Goal: Transaction & Acquisition: Purchase product/service

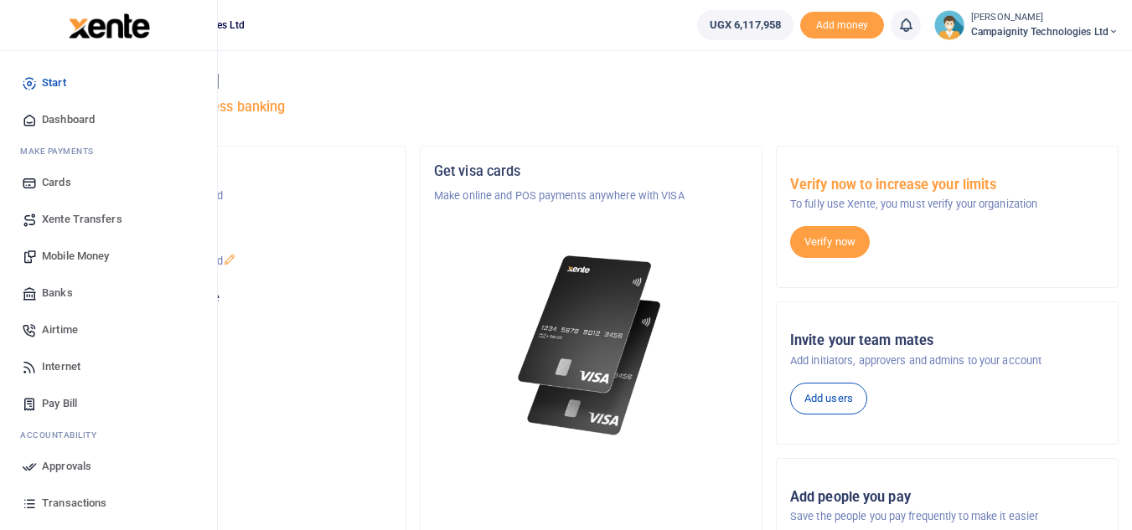
click at [80, 509] on span "Transactions" at bounding box center [74, 503] width 65 height 17
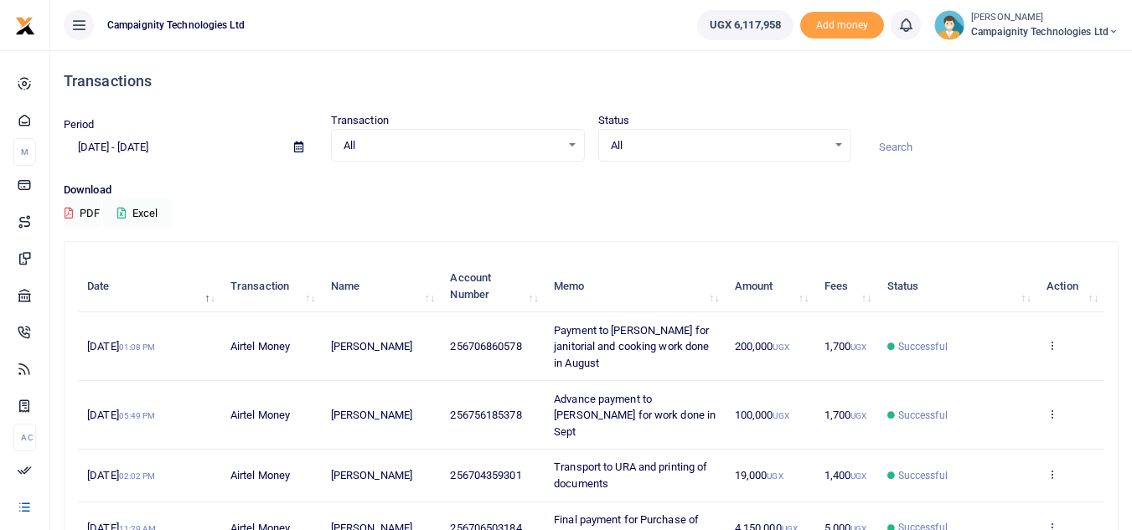
scroll to position [420, 0]
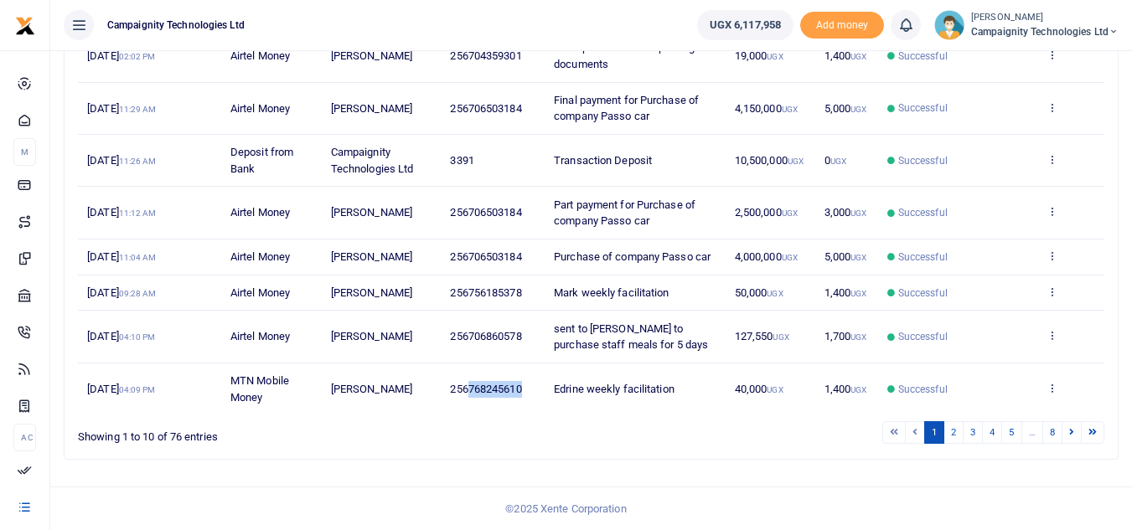
drag, startPoint x: 471, startPoint y: 384, endPoint x: 522, endPoint y: 384, distance: 51.1
click at [521, 384] on span "256768245610" at bounding box center [485, 389] width 71 height 13
copy span "768245610"
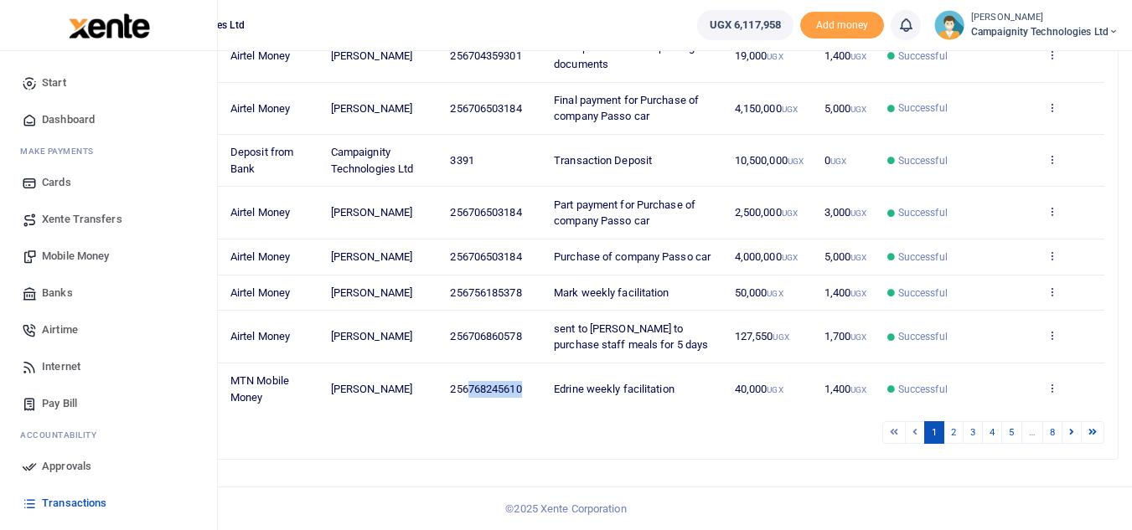
click at [70, 266] on link "Mobile Money" at bounding box center [108, 256] width 190 height 37
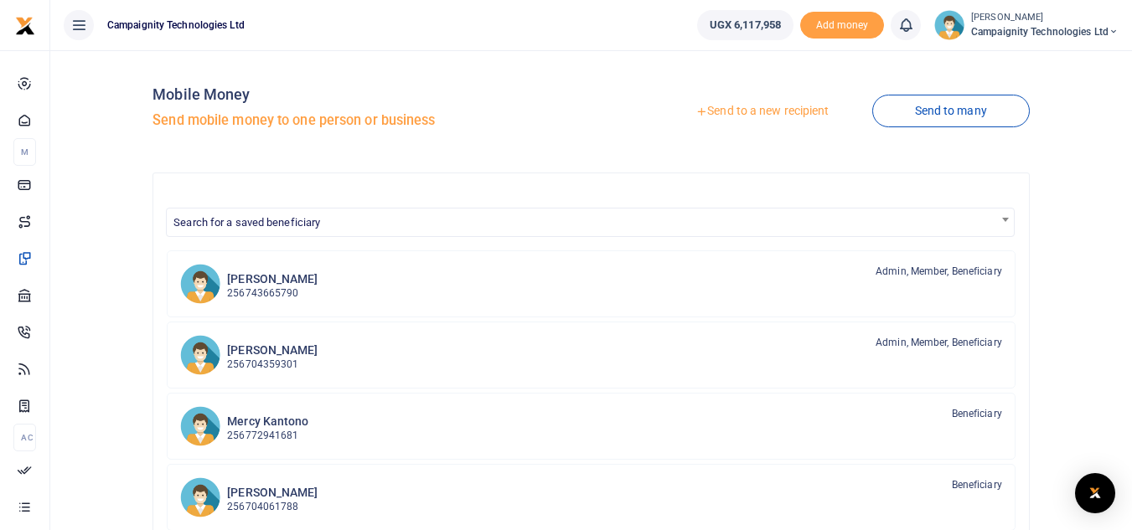
click at [773, 111] on link "Send to a new recipient" at bounding box center [762, 111] width 219 height 30
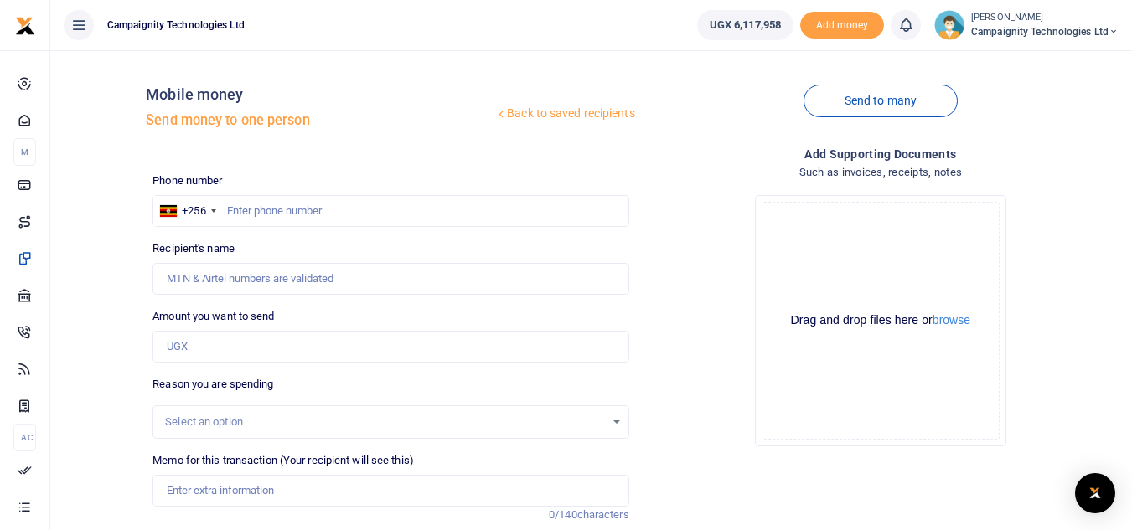
click at [309, 214] on div at bounding box center [566, 265] width 1132 height 530
click at [309, 214] on input "text" at bounding box center [390, 211] width 476 height 32
paste input "768245610"
type input "768245610"
type input "[PERSON_NAME]"
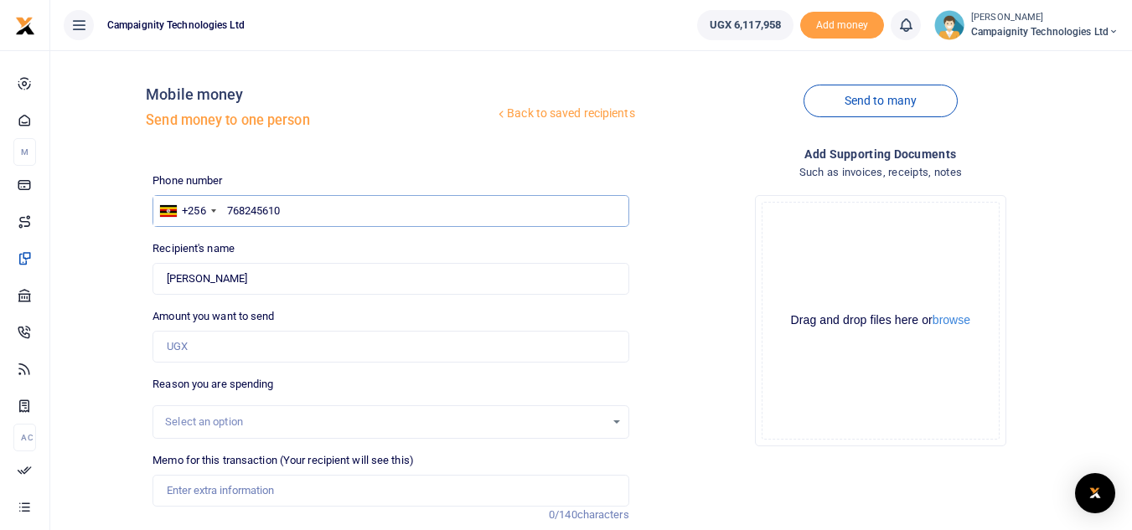
type input "768245610"
click at [257, 348] on input "Amount you want to send" at bounding box center [390, 347] width 476 height 32
type input "5"
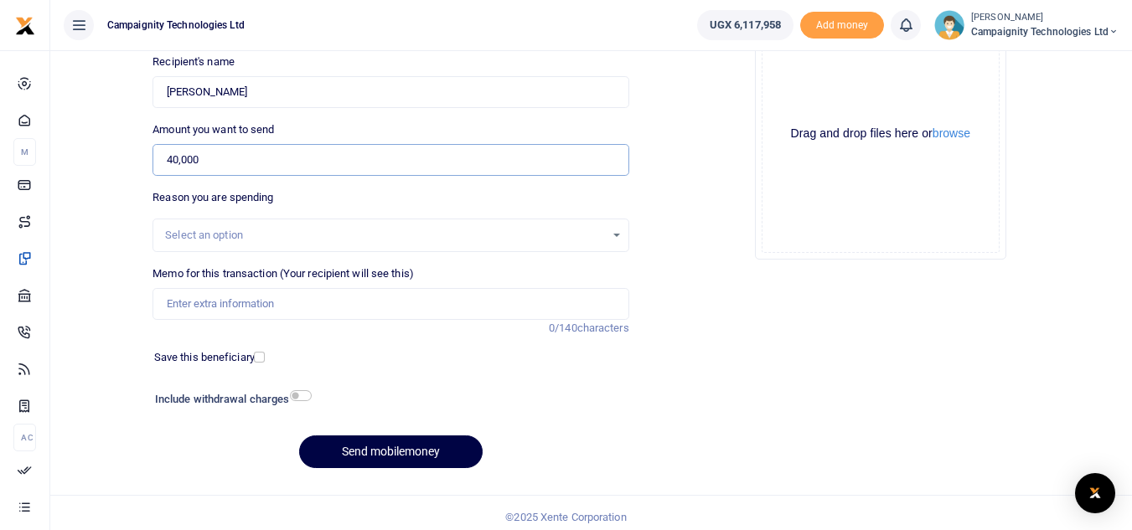
type input "40,000"
click at [340, 312] on input "Memo for this transaction (Your recipient will see this)" at bounding box center [390, 304] width 476 height 32
type input "Edrine weekly facilitation"
drag, startPoint x: 415, startPoint y: 435, endPoint x: 417, endPoint y: 445, distance: 10.2
click at [417, 445] on div "Phone number +256 Uganda +256 768245610 Phone is required. Recipient's name Fou…" at bounding box center [390, 234] width 489 height 497
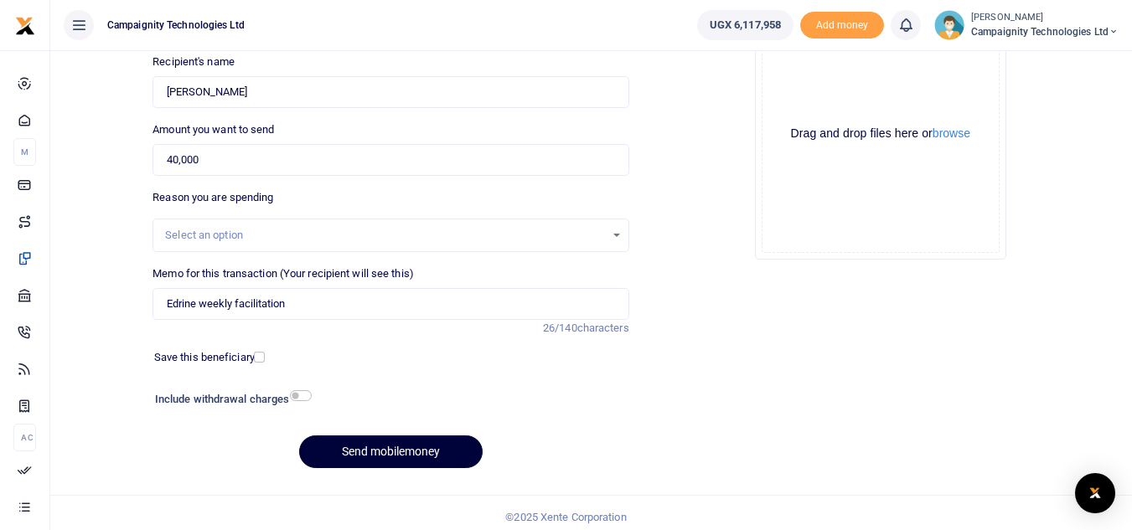
click at [417, 445] on button "Send mobilemoney" at bounding box center [390, 452] width 183 height 33
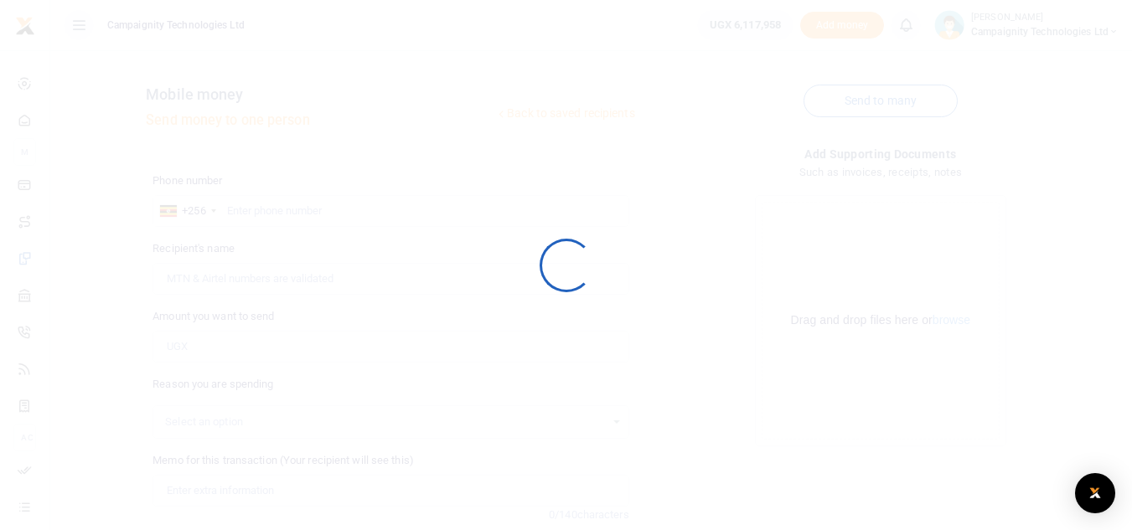
scroll to position [187, 0]
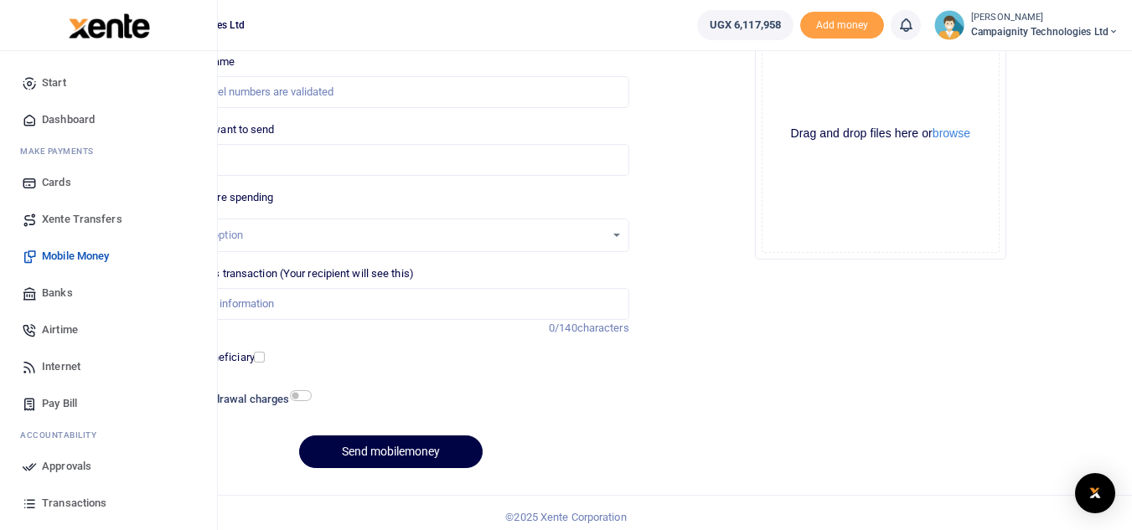
click at [67, 502] on span "Transactions" at bounding box center [74, 503] width 65 height 17
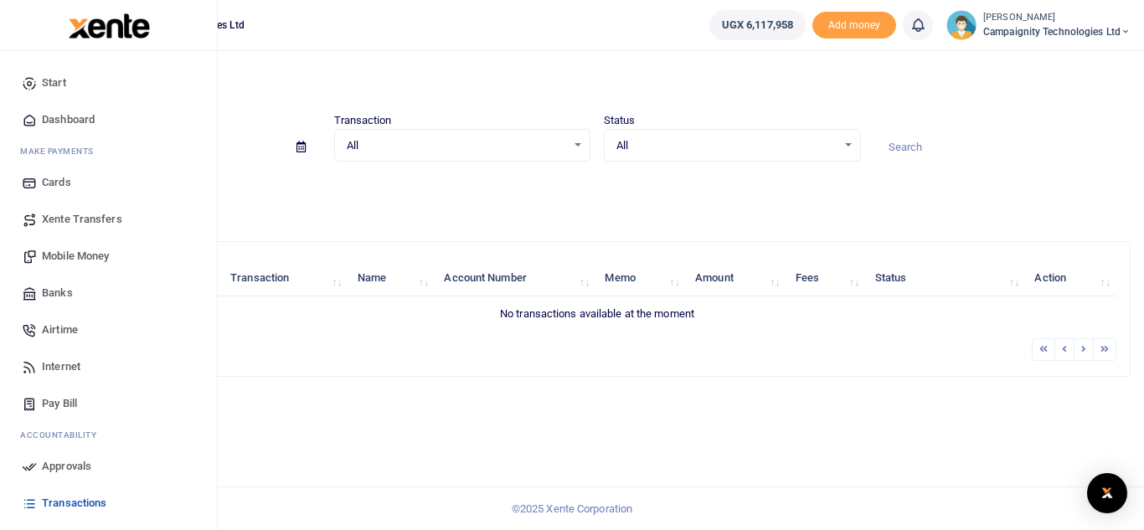
click at [70, 499] on span "Transactions" at bounding box center [74, 503] width 65 height 17
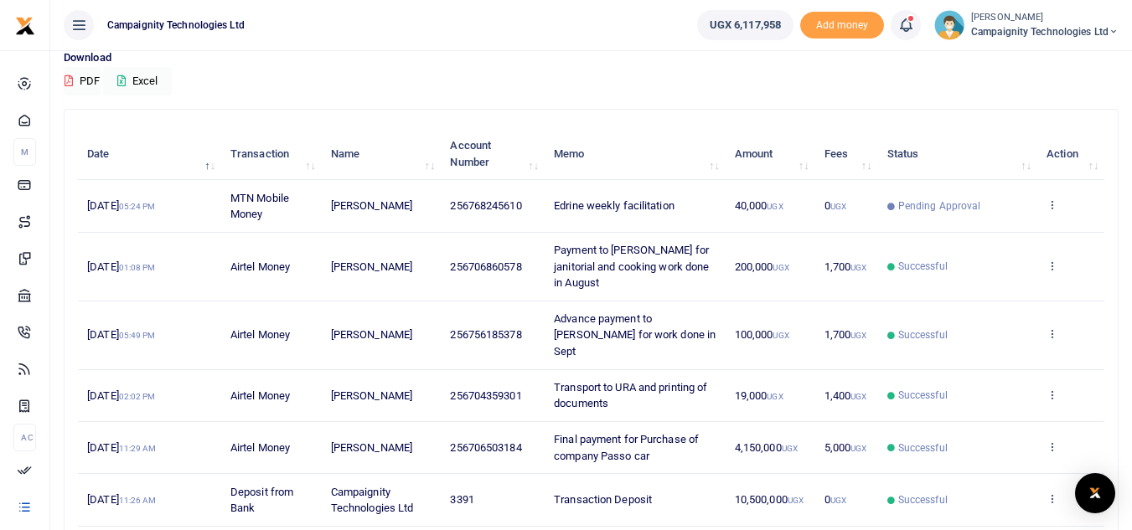
scroll to position [149, 0]
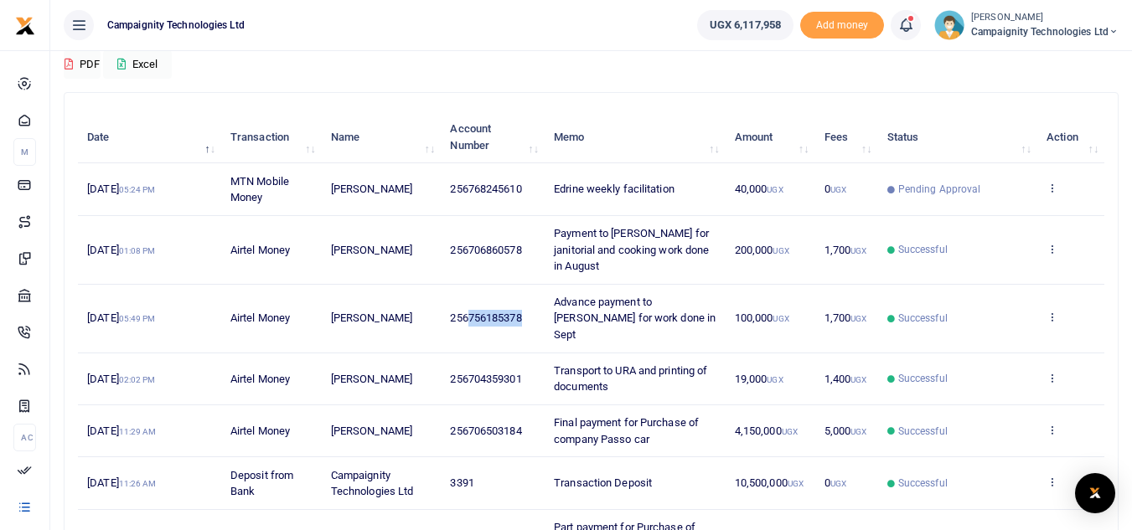
drag, startPoint x: 470, startPoint y: 307, endPoint x: 525, endPoint y: 308, distance: 55.3
click at [525, 308] on td "256756185378" at bounding box center [493, 319] width 104 height 69
copy span "756185378"
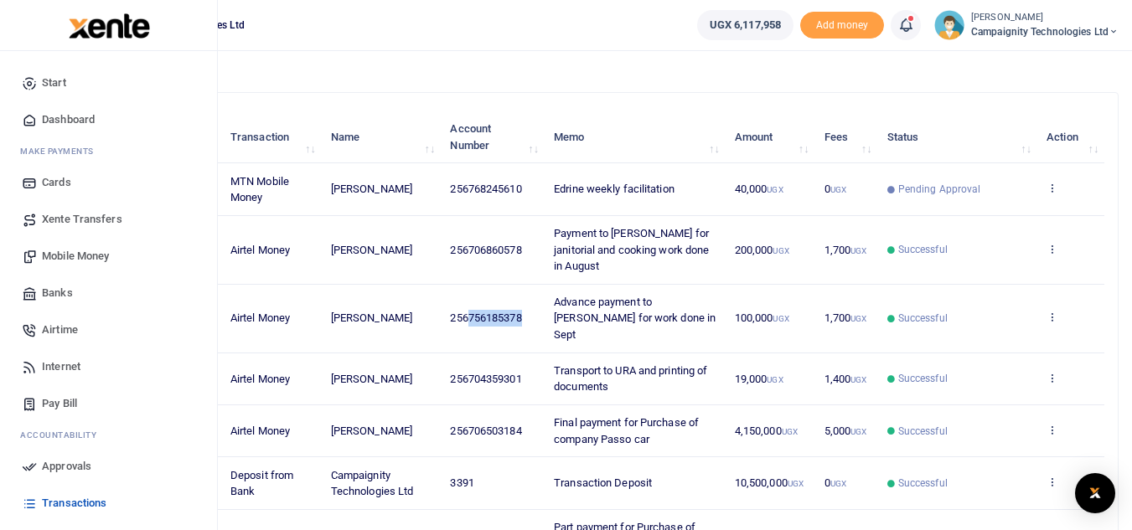
click at [66, 248] on span "Mobile Money" at bounding box center [75, 256] width 67 height 17
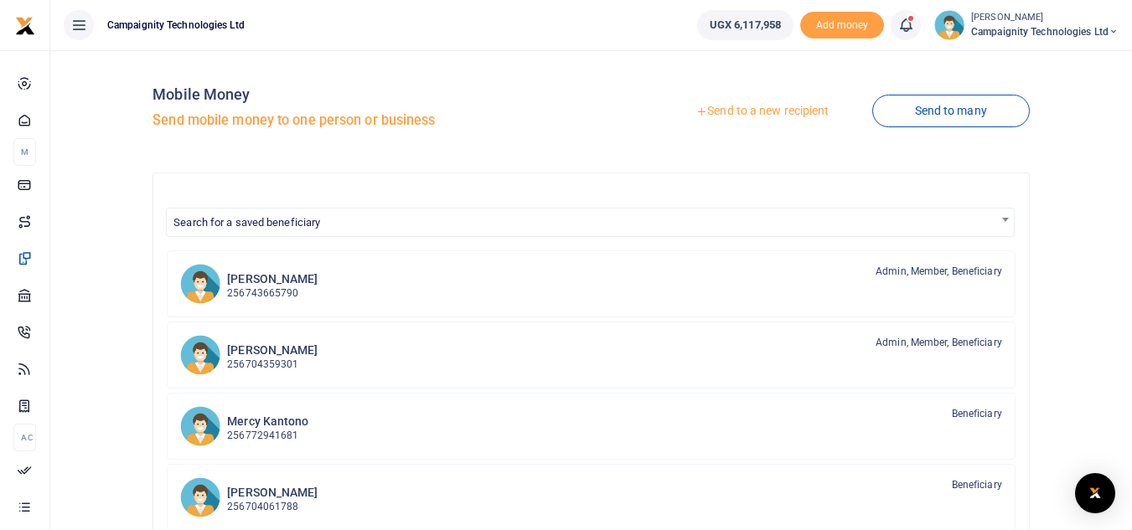
click at [741, 111] on link "Send to a new recipient" at bounding box center [762, 111] width 219 height 30
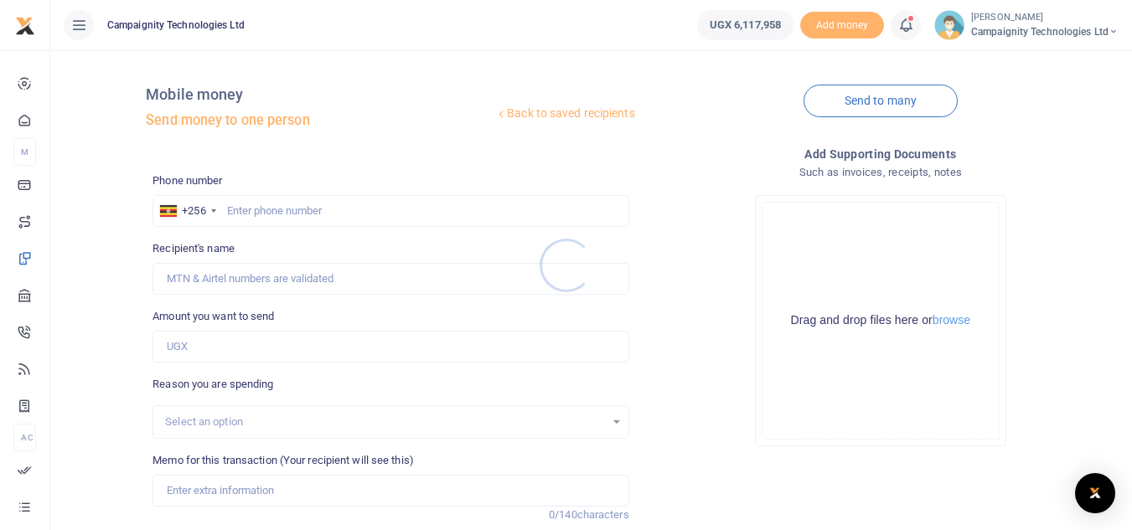
click at [299, 209] on div at bounding box center [566, 265] width 1132 height 530
click at [299, 209] on input "text" at bounding box center [390, 211] width 476 height 32
paste input "756185378"
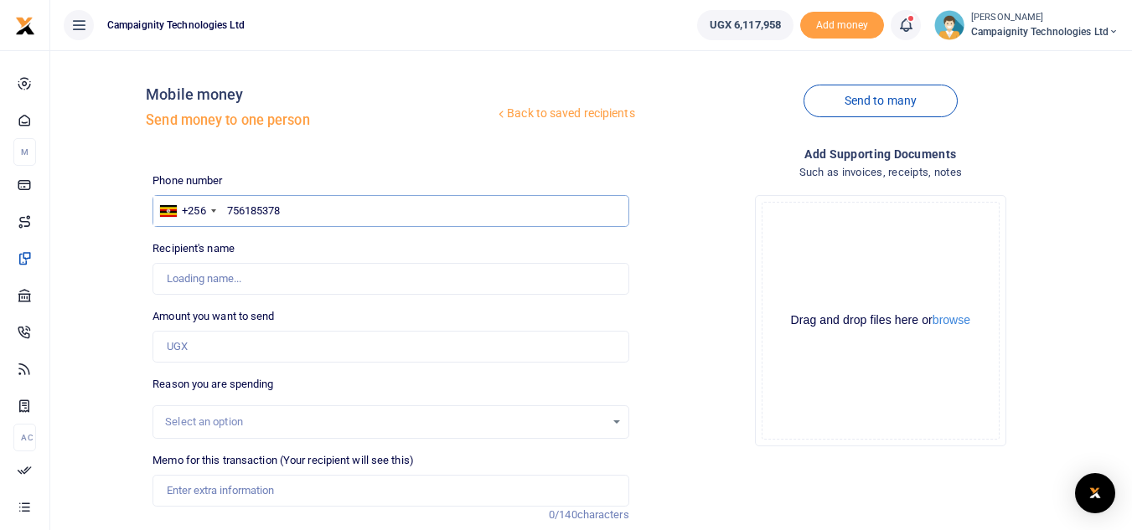
type input "756185378"
click at [206, 350] on input "Amount you want to send" at bounding box center [390, 347] width 476 height 32
type input "Mark Nakibinge"
click at [804, 500] on div "Add supporting Documents Such as invoices, receipts, notes Drop your files here…" at bounding box center [880, 407] width 489 height 524
click at [270, 349] on input "Amount you want to send" at bounding box center [390, 347] width 476 height 32
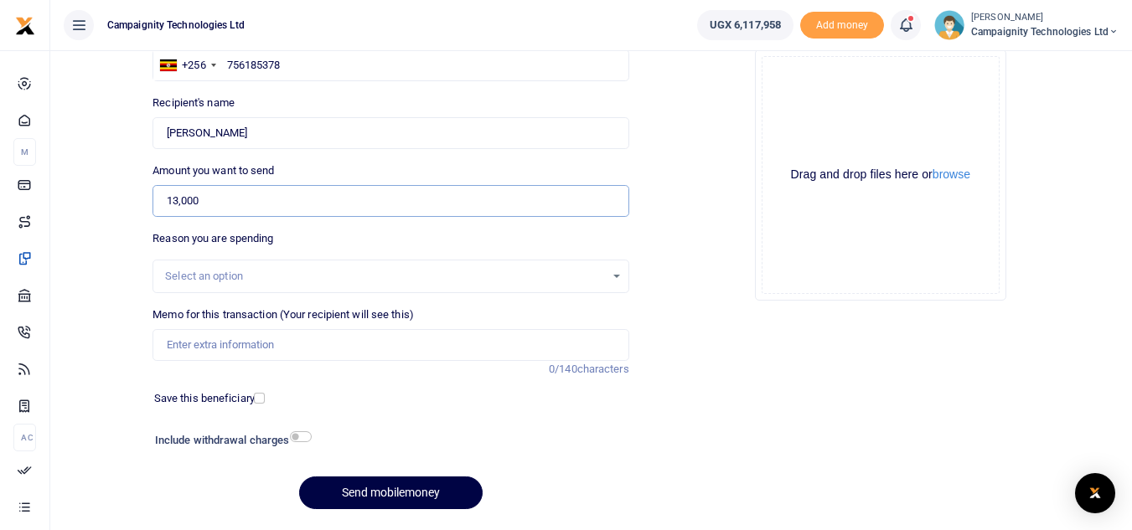
scroll to position [173, 0]
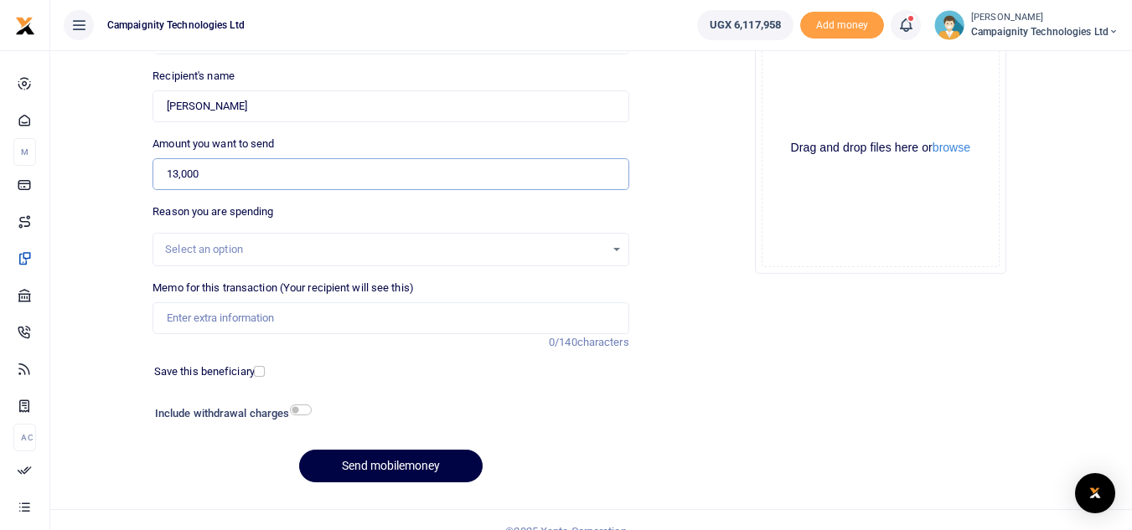
type input "13,000"
click at [354, 317] on input "Memo for this transaction (Your recipient will see this)" at bounding box center [390, 318] width 476 height 32
drag, startPoint x: 415, startPoint y: 319, endPoint x: 255, endPoint y: 322, distance: 160.9
click at [255, 322] on input "Transport refund to potential videographer hire" at bounding box center [390, 318] width 476 height 32
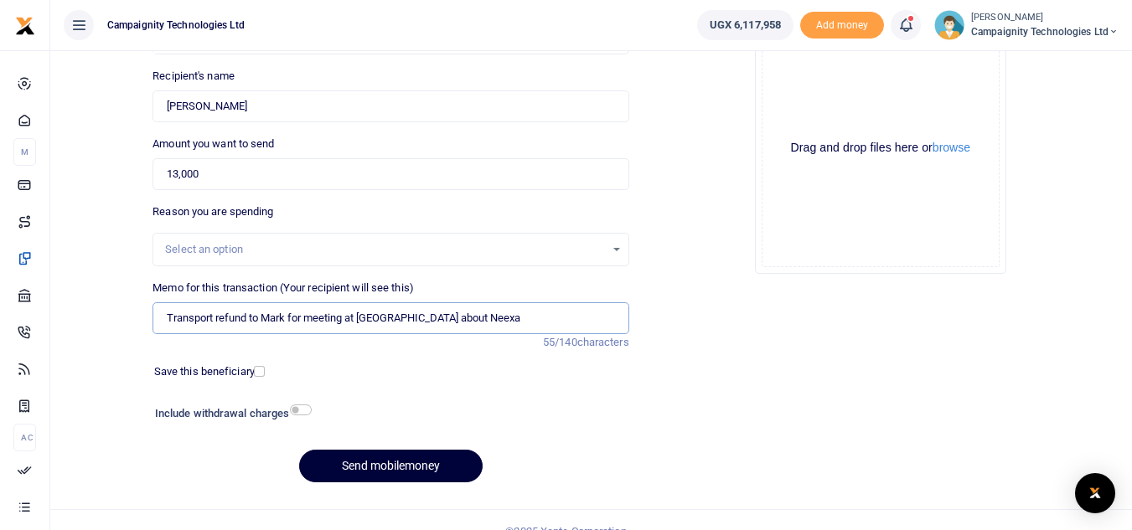
type input "Transport refund to Mark for meeting at UIA about Neexa"
click at [406, 462] on button "Send mobilemoney" at bounding box center [390, 466] width 183 height 33
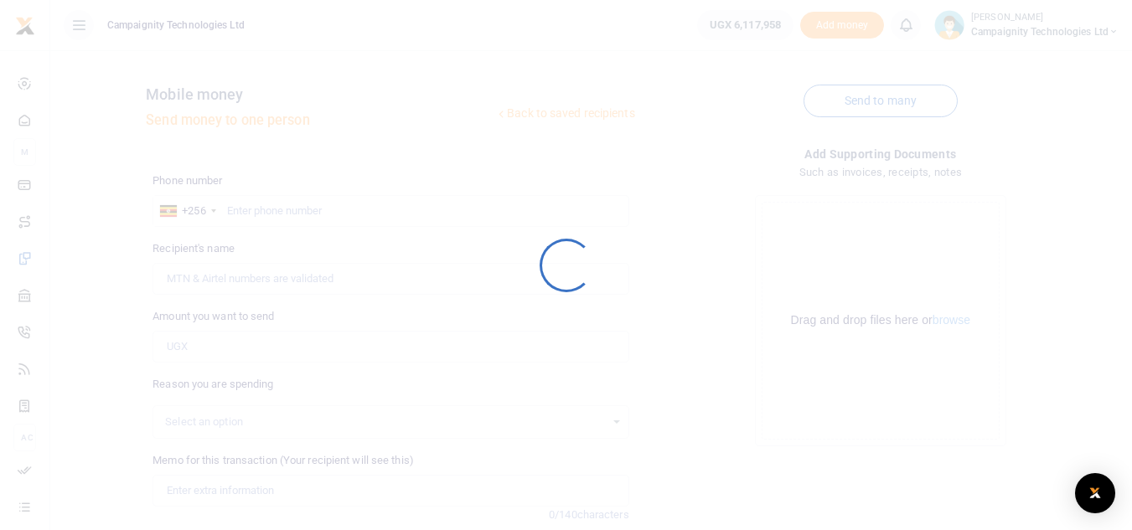
scroll to position [171, 0]
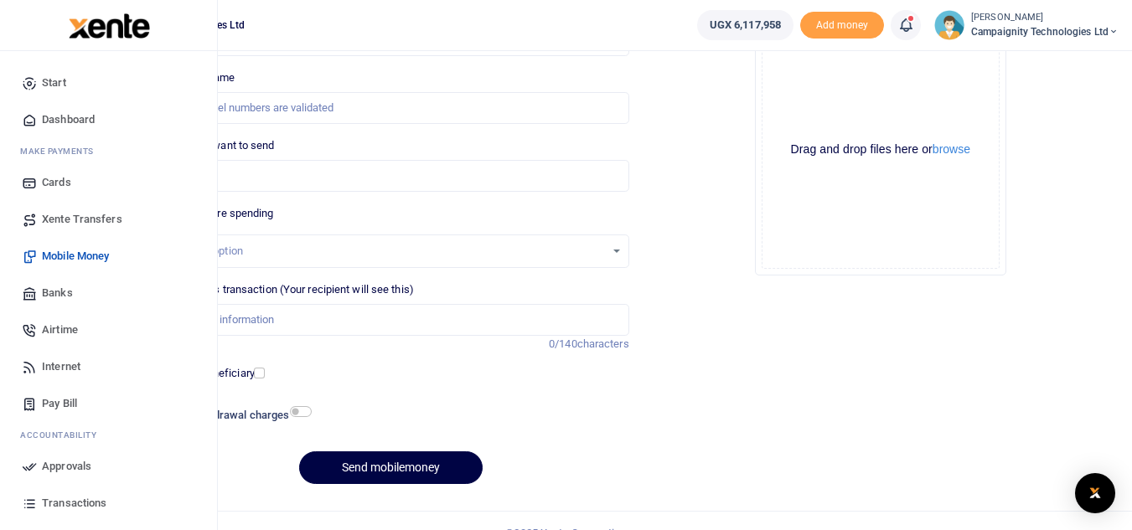
click at [59, 245] on link "Mobile Money" at bounding box center [108, 256] width 190 height 37
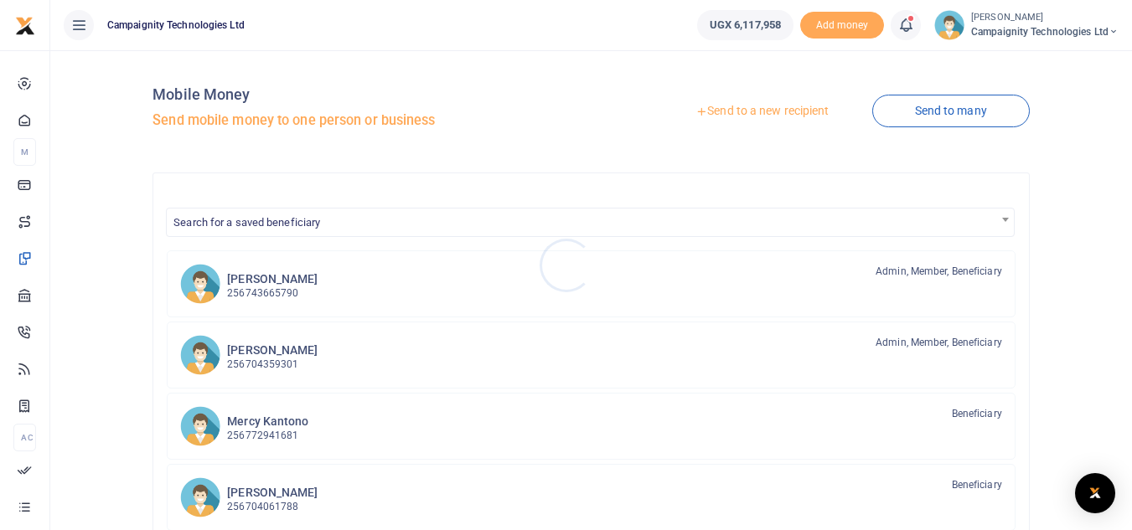
click at [276, 356] on div at bounding box center [566, 265] width 1132 height 530
click at [276, 356] on h6 "Ethan Bampeire" at bounding box center [272, 350] width 90 height 14
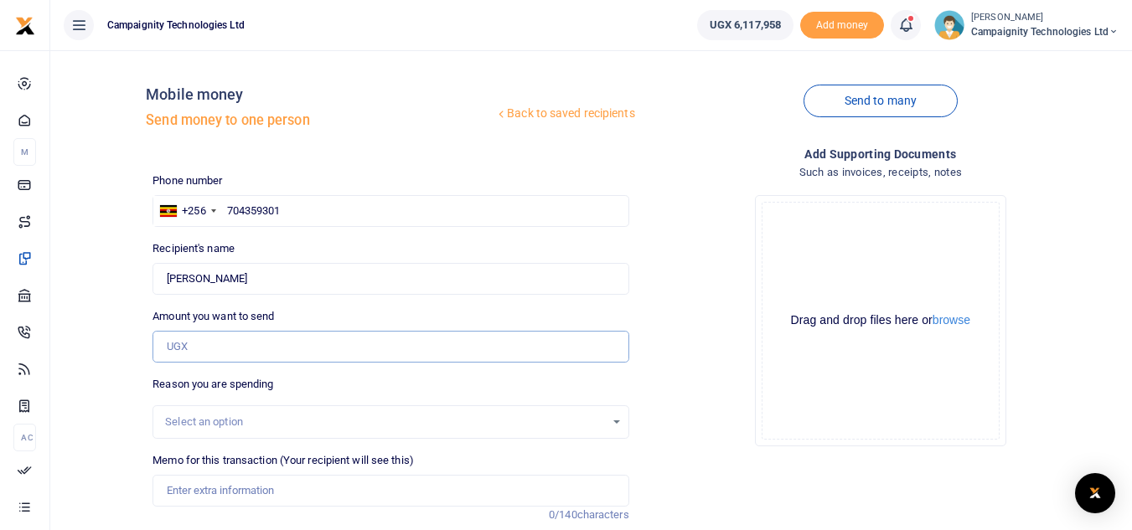
click at [255, 342] on input "Amount you want to send" at bounding box center [390, 347] width 476 height 32
type input "12,000"
click at [299, 483] on input "Memo for this transaction (Your recipient will see this)" at bounding box center [390, 491] width 476 height 32
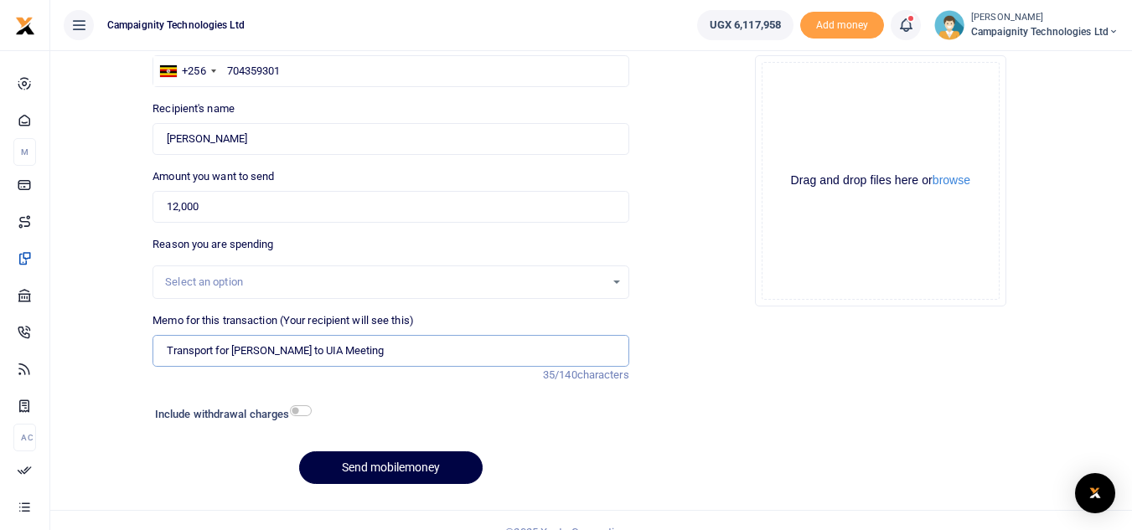
scroll to position [164, 0]
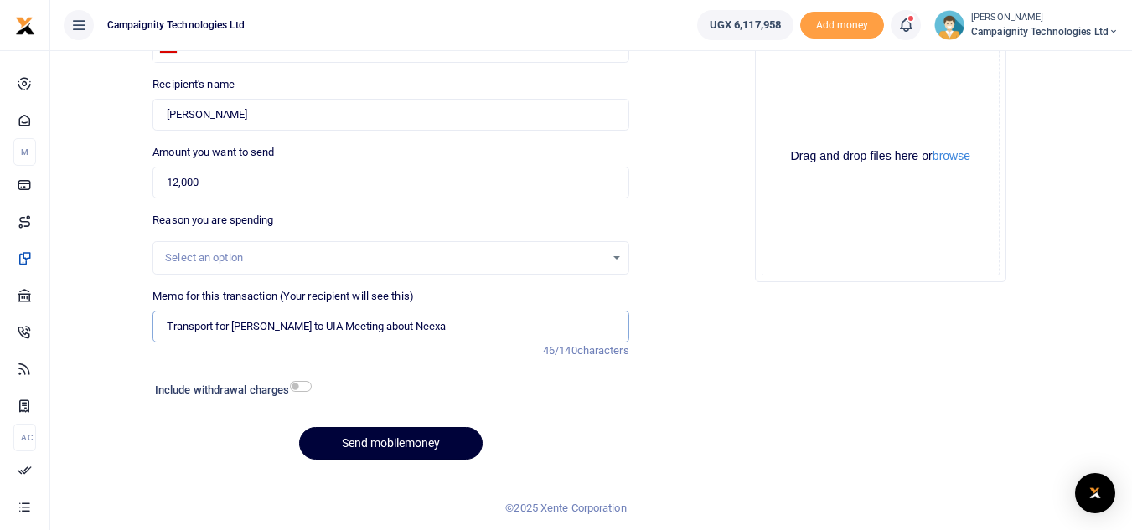
type input "Transport for Ethan to UIA Meeting about Neexa"
click at [426, 435] on button "Send mobilemoney" at bounding box center [390, 443] width 183 height 33
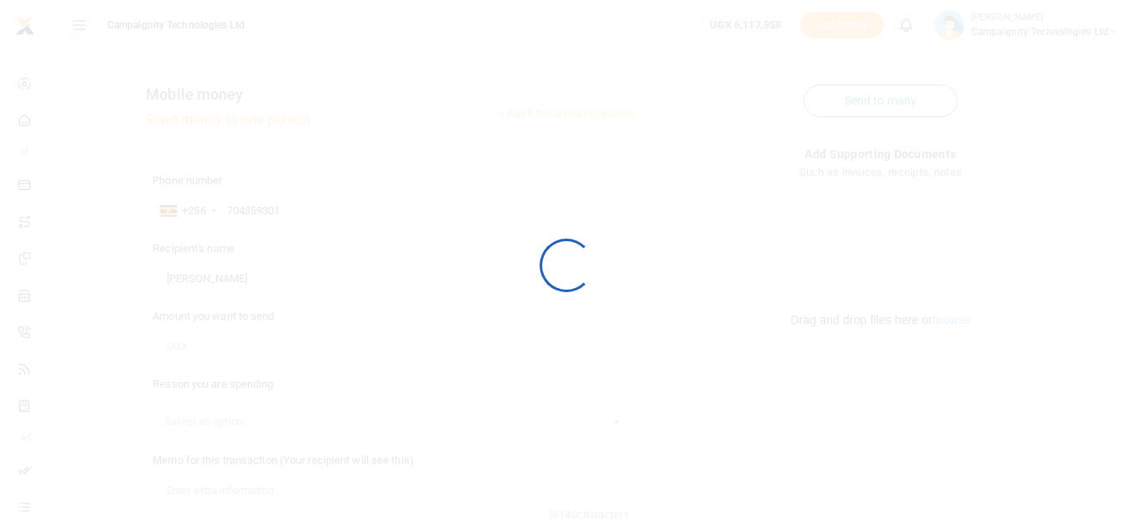
scroll to position [164, 0]
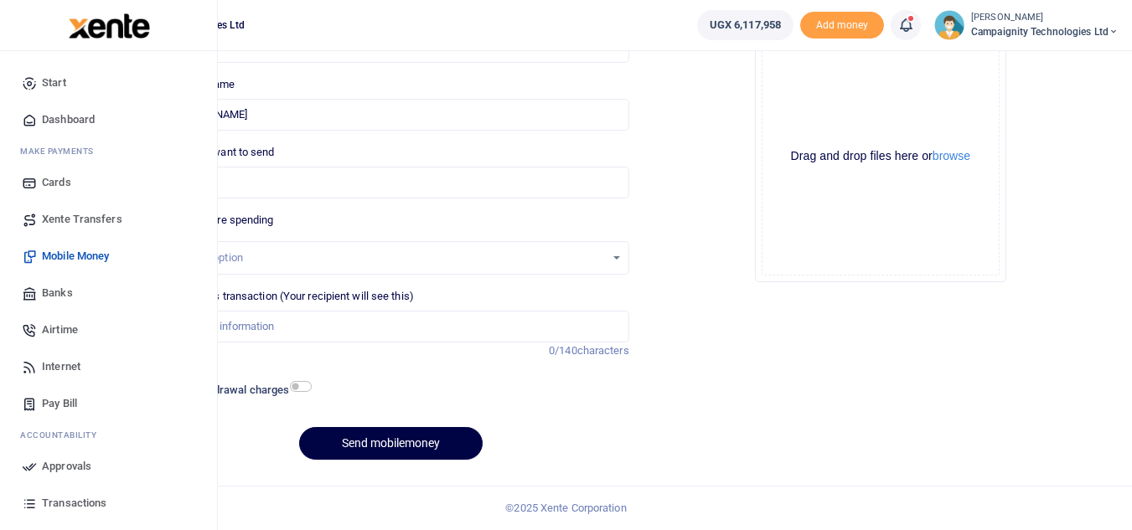
click at [59, 460] on span "Approvals" at bounding box center [66, 466] width 49 height 17
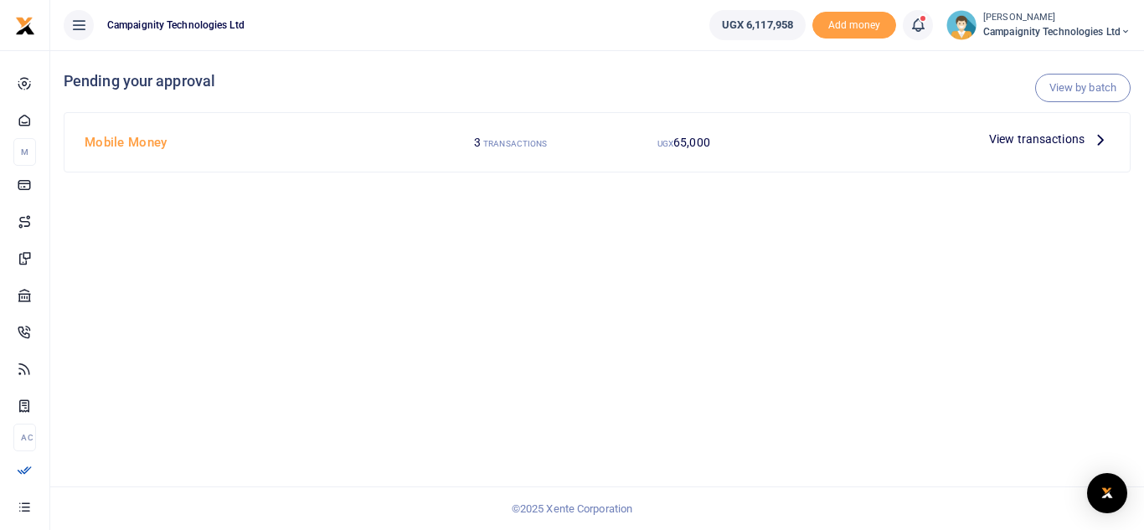
click at [1025, 142] on span "View transactions" at bounding box center [1036, 139] width 95 height 18
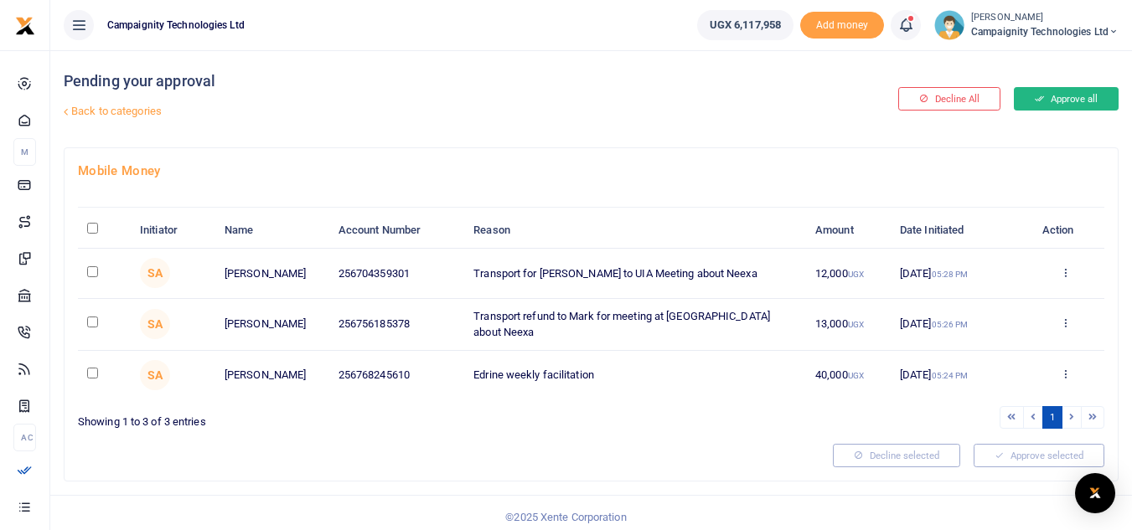
click at [1071, 103] on button "Approve all" at bounding box center [1066, 98] width 105 height 23
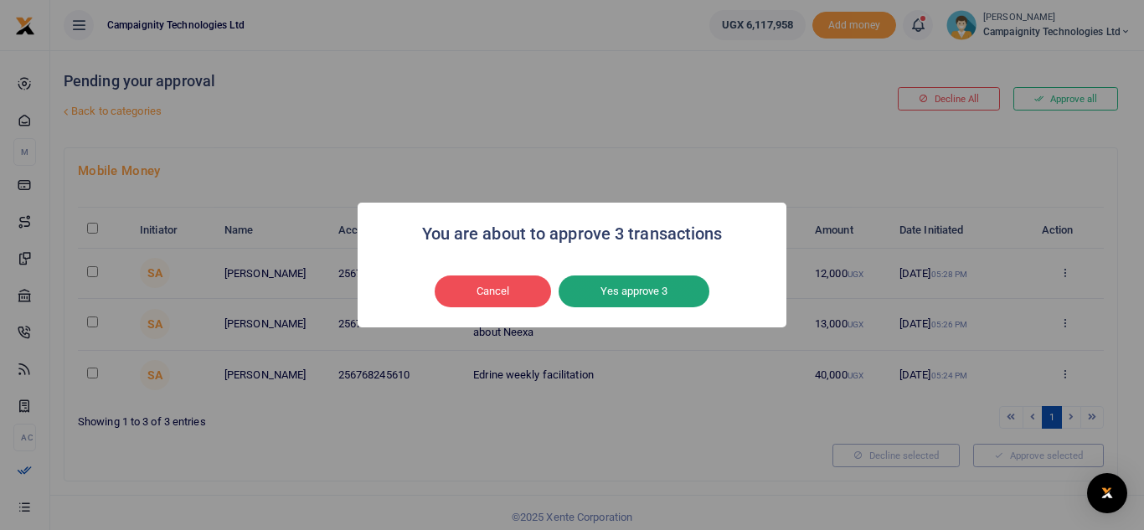
click at [631, 293] on button "Yes approve 3" at bounding box center [634, 292] width 151 height 32
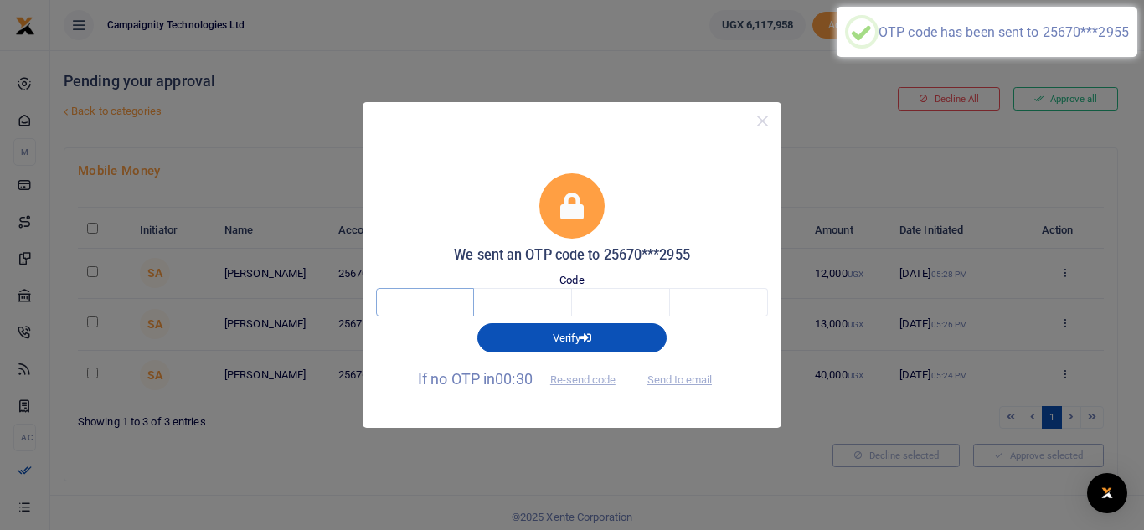
click at [453, 303] on input "text" at bounding box center [425, 302] width 98 height 28
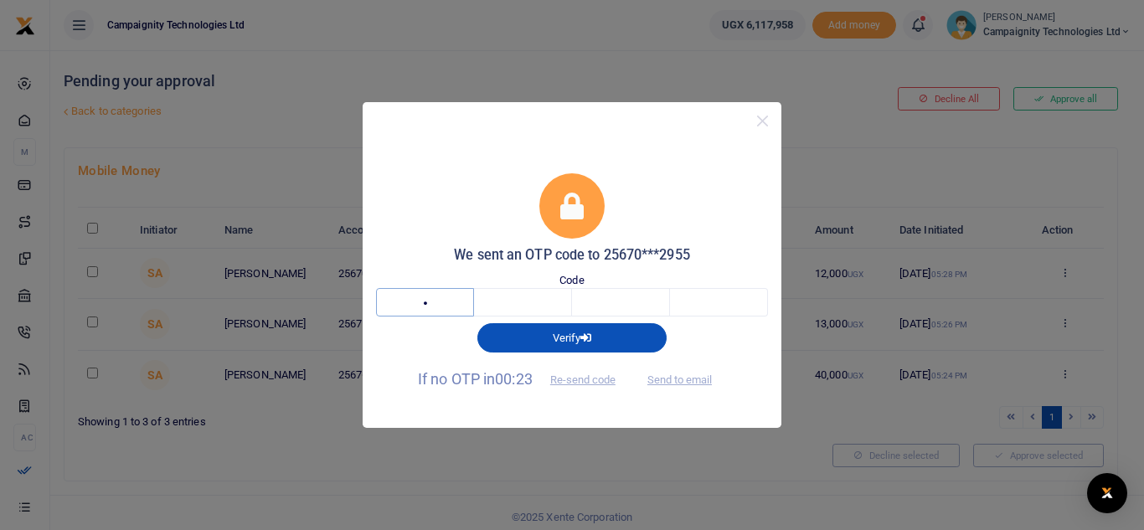
type input "4"
type input "9"
type input "1"
type input "3"
